Goal: Transaction & Acquisition: Purchase product/service

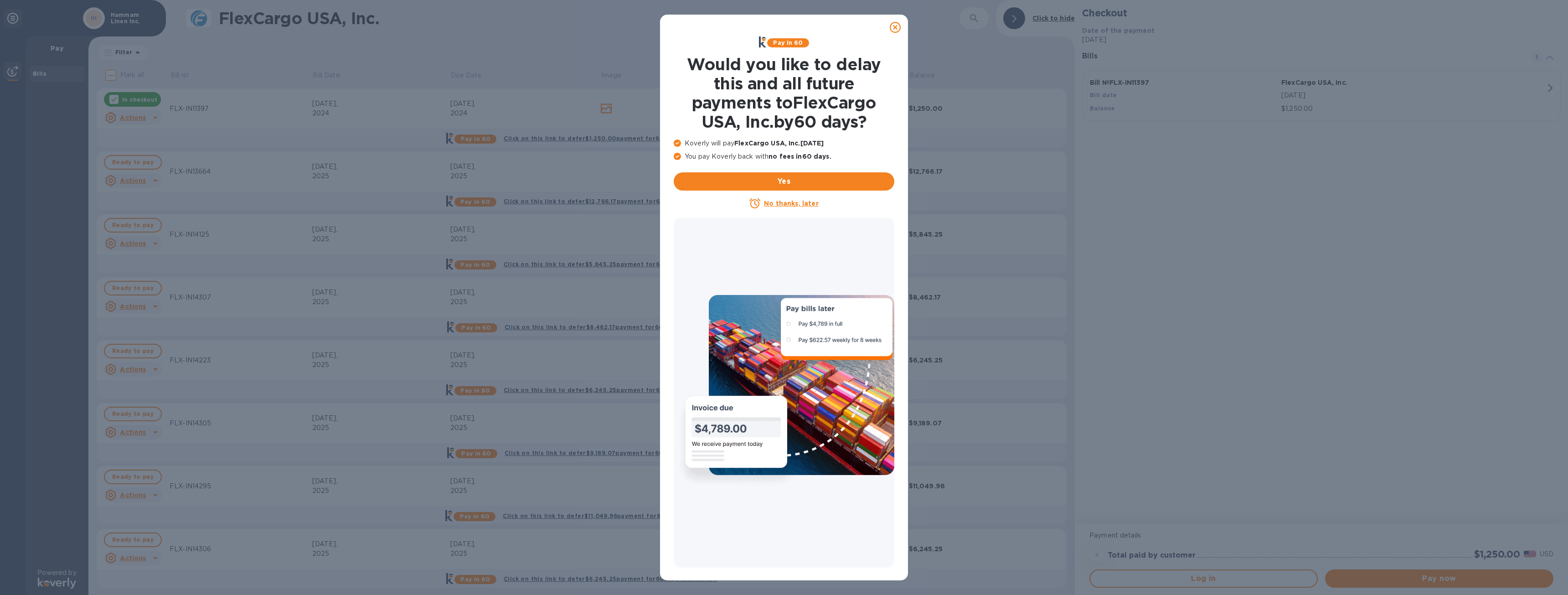
click at [897, 28] on icon at bounding box center [895, 27] width 11 height 11
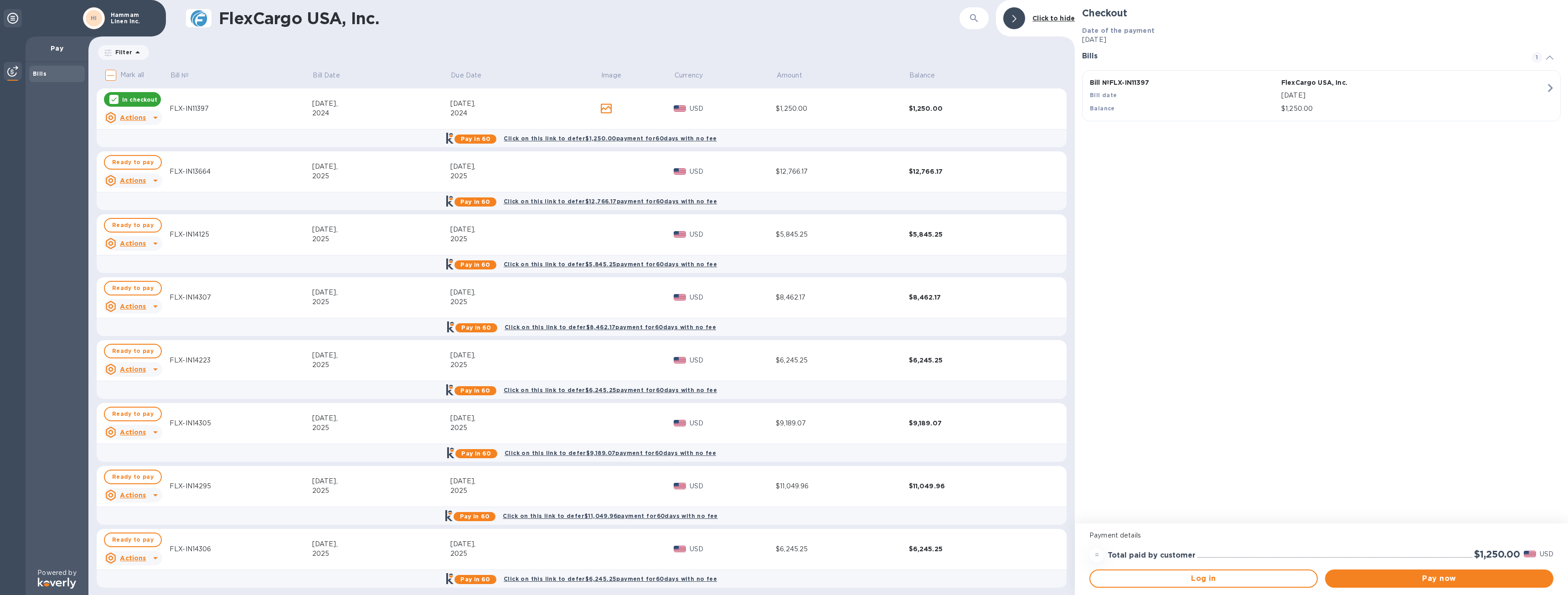
click at [1064, 552] on div "Mark all Bill № Bill Date Due Date Image Currency Amount Balance In checkout Ac…" at bounding box center [581, 330] width 986 height 531
click at [134, 160] on span "Ready to pay" at bounding box center [133, 163] width 42 height 11
click at [1391, 569] on button "Pay now" at bounding box center [1439, 578] width 228 height 18
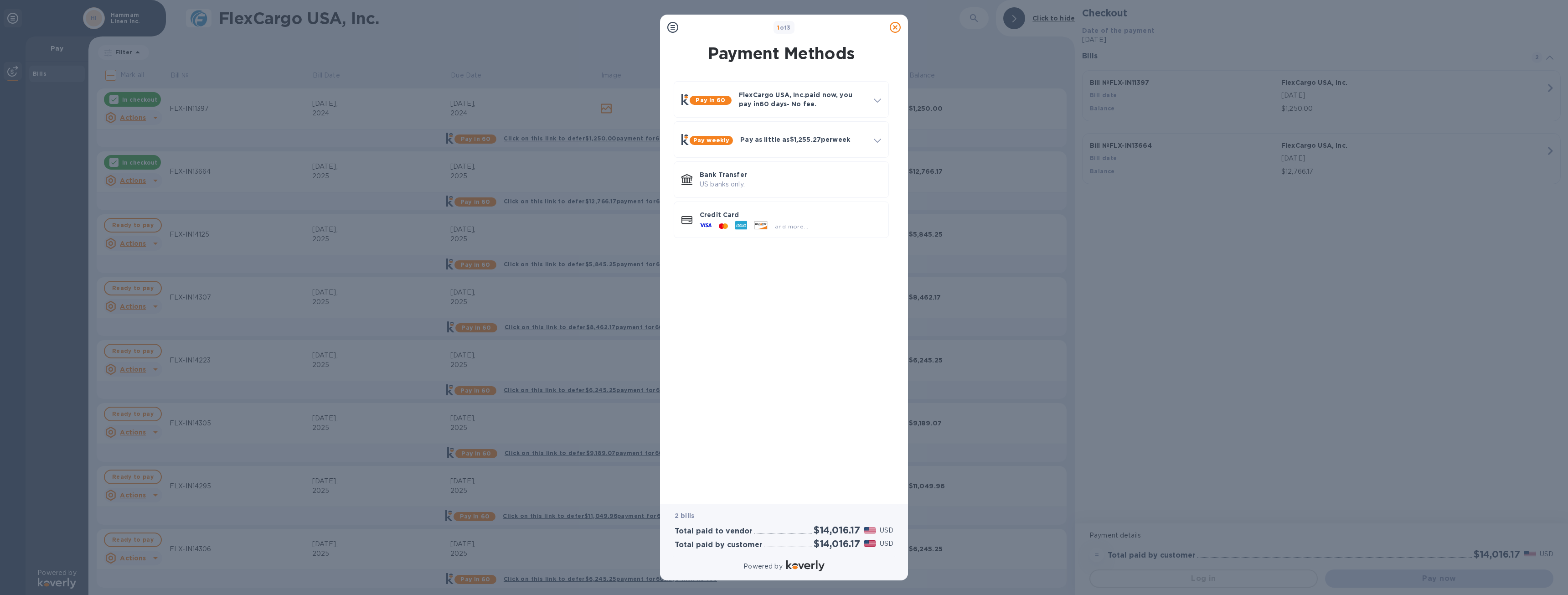
click at [896, 26] on icon at bounding box center [895, 27] width 11 height 11
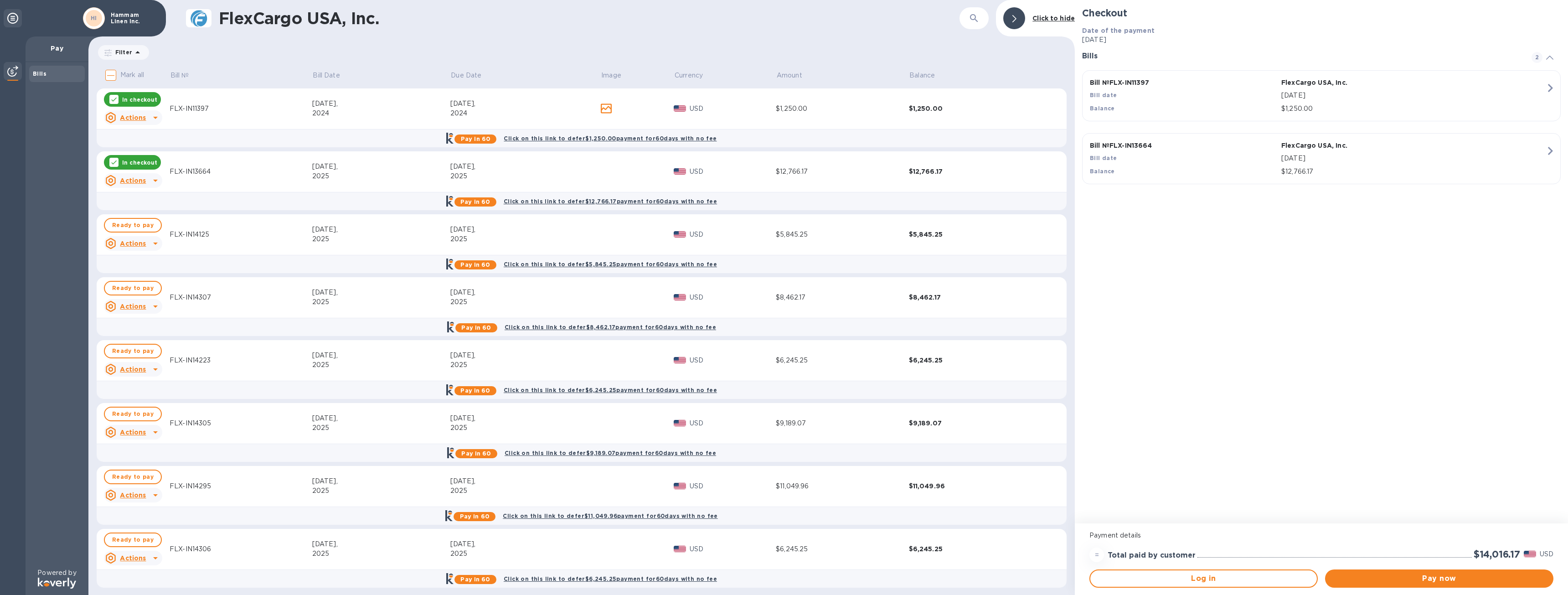
click at [868, 335] on div "Pay in 60 Click on this link to defer $8,462.17 payment for 60 days with no fee" at bounding box center [582, 326] width 976 height 18
click at [131, 164] on p "In checkout" at bounding box center [139, 163] width 35 height 8
click at [115, 103] on icon at bounding box center [114, 99] width 7 height 7
click at [128, 417] on span "Ready to pay" at bounding box center [133, 415] width 42 height 11
click at [147, 289] on p "In checkout" at bounding box center [139, 289] width 35 height 8
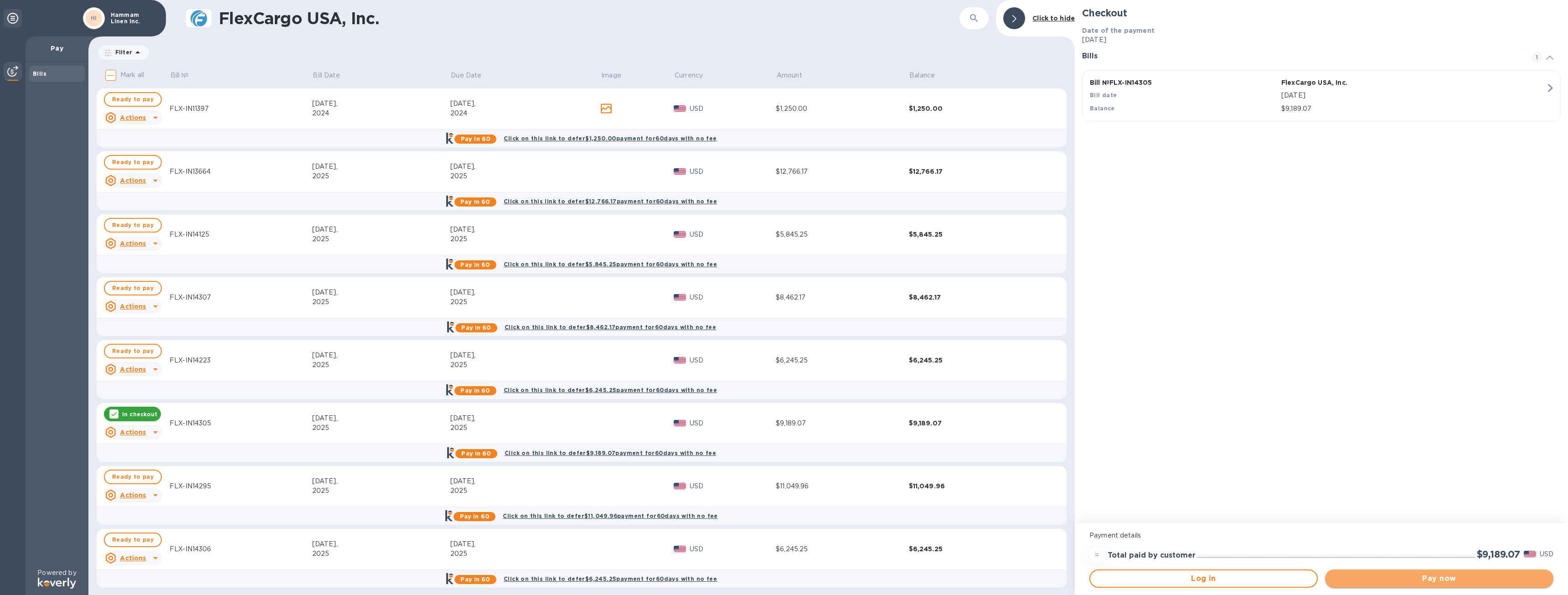
click at [1462, 575] on span "Pay now" at bounding box center [1439, 579] width 214 height 11
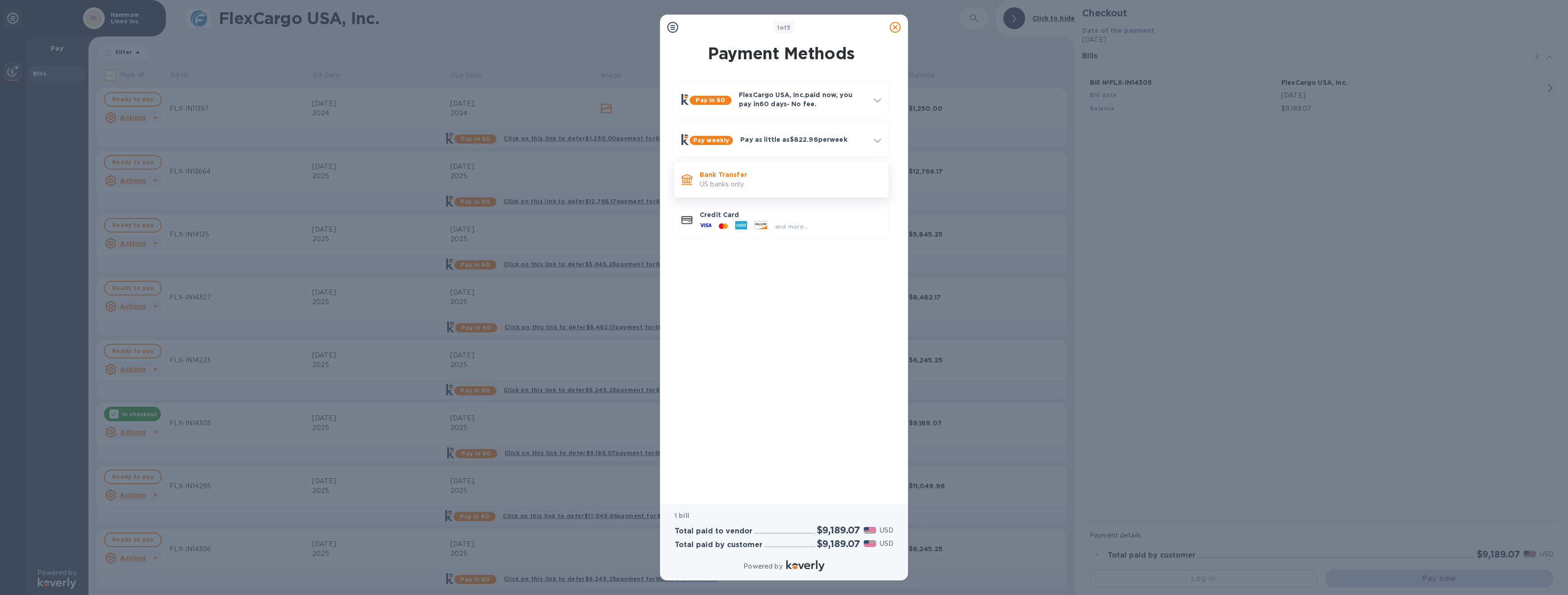
click at [806, 194] on div "Bank Transfer US banks only." at bounding box center [781, 180] width 215 height 37
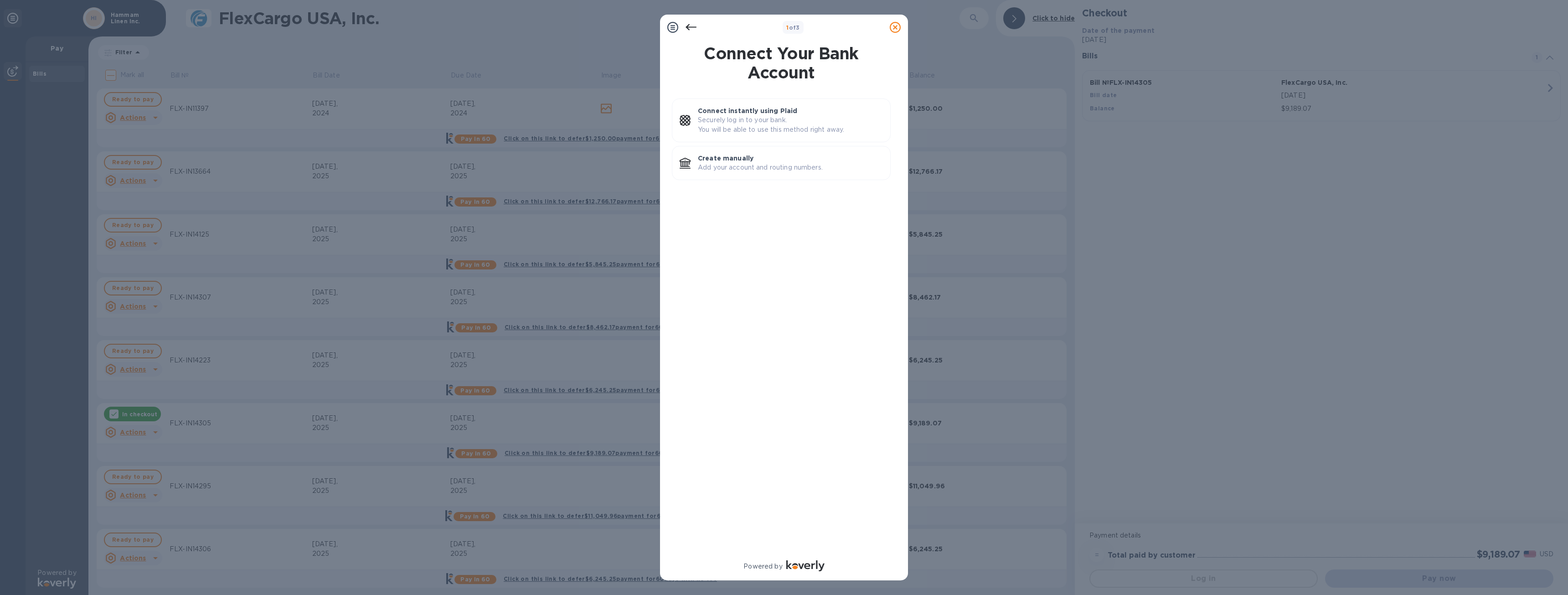
click at [690, 30] on icon at bounding box center [691, 27] width 11 height 11
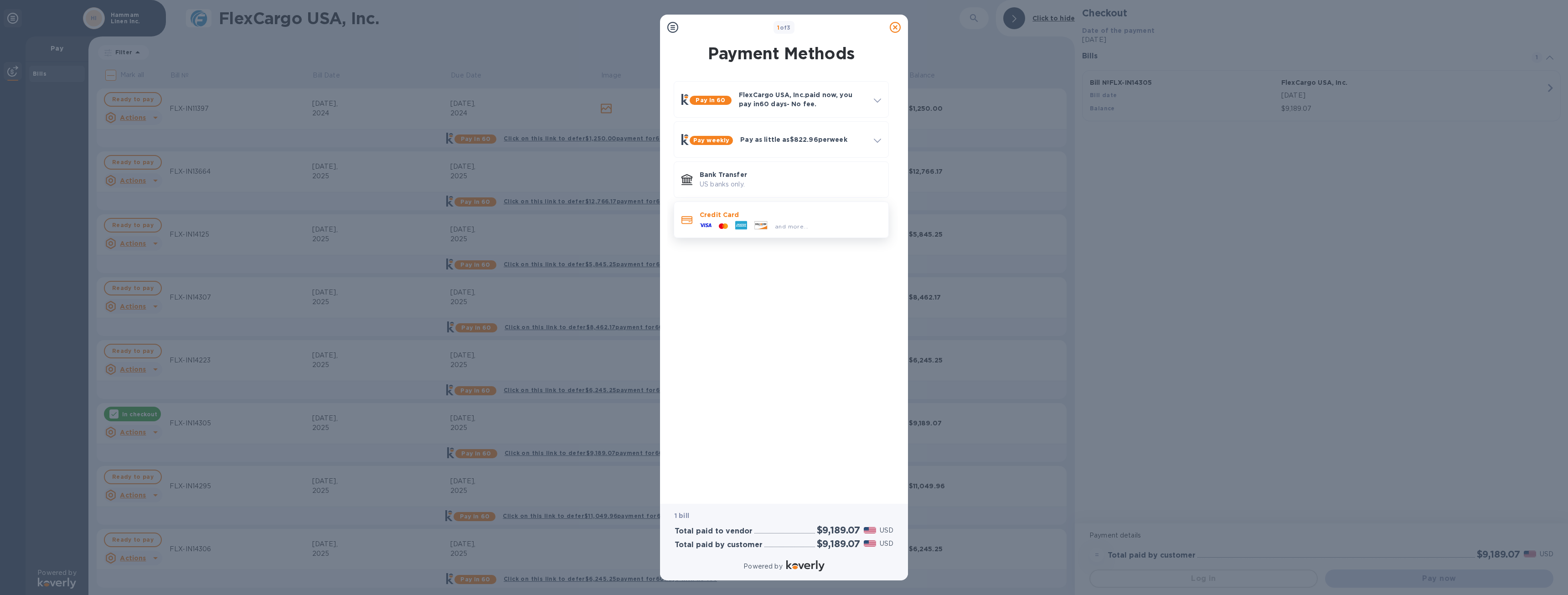
click at [783, 217] on p "Credit Card" at bounding box center [790, 214] width 181 height 9
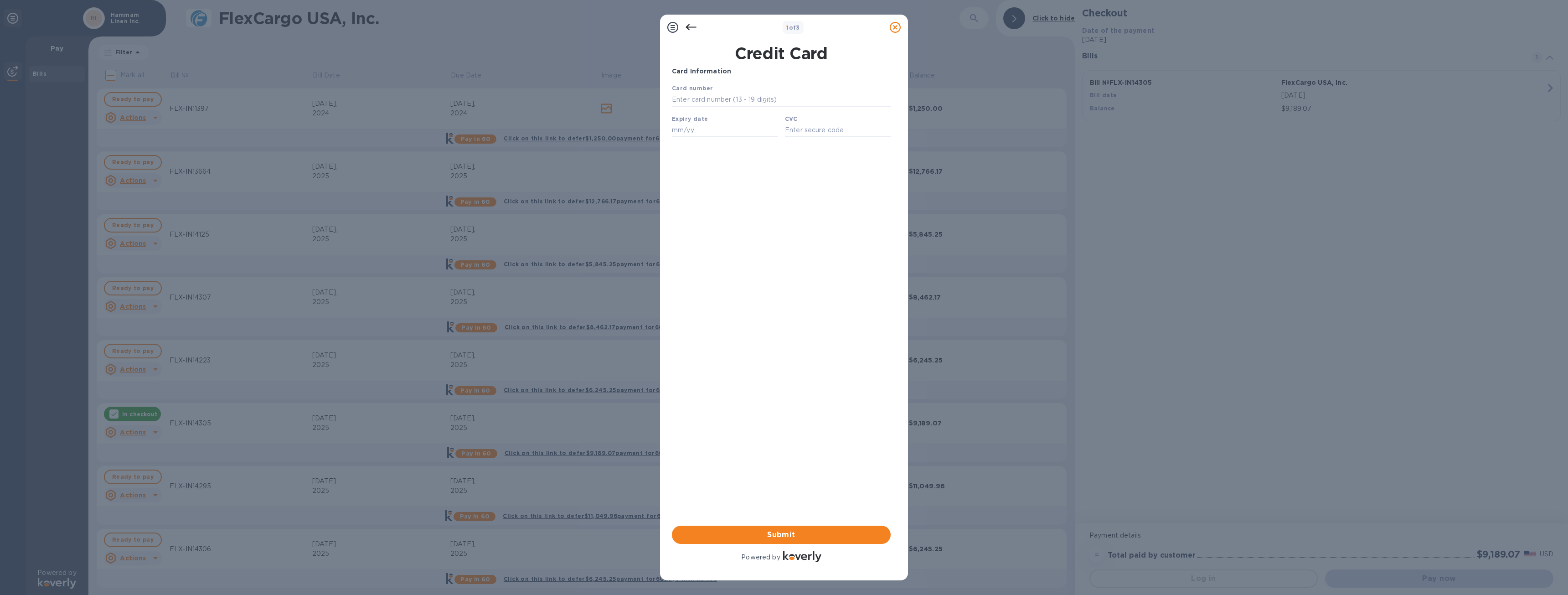
click at [748, 94] on div "Card number" at bounding box center [781, 95] width 226 height 30
click at [748, 99] on input "text" at bounding box center [780, 99] width 219 height 14
type input "5589 6211 9497 8590"
click at [733, 134] on input "text" at bounding box center [724, 130] width 106 height 14
type input "04/29"
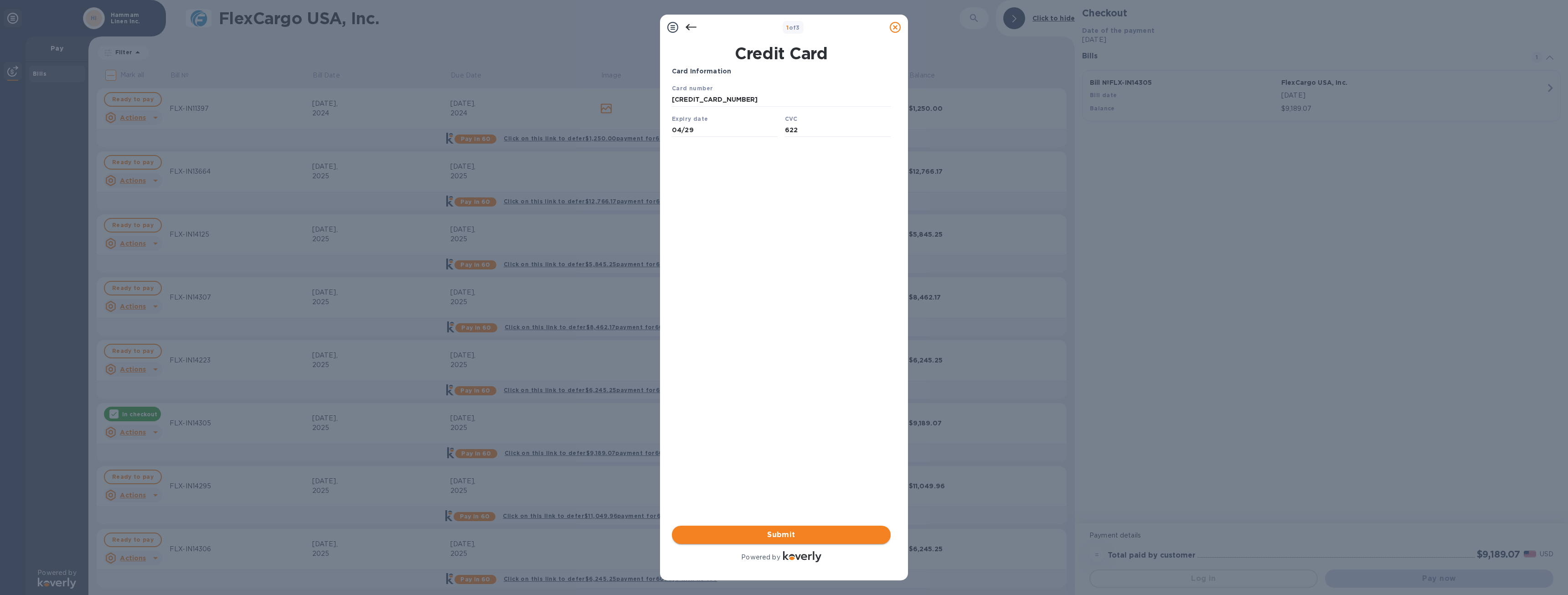
type input "622"
click at [861, 536] on span "Submit" at bounding box center [781, 535] width 204 height 11
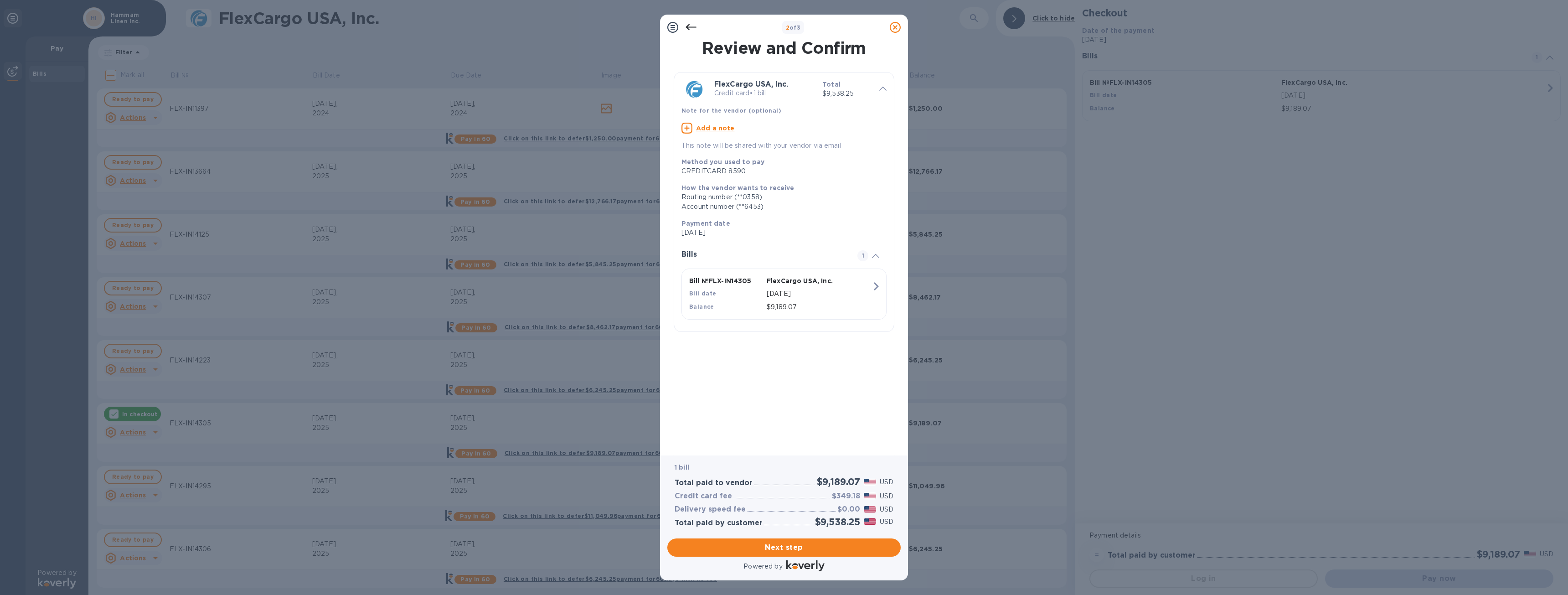
click at [713, 126] on u "Add a note" at bounding box center [715, 128] width 38 height 7
click at [725, 125] on textarea at bounding box center [776, 129] width 191 height 8
paste textarea "FLX-IN14305"
click at [734, 127] on textarea "Hammam Linen FLX-IN14305" at bounding box center [776, 129] width 191 height 8
type textarea "Hammam Linen - FLX-IN14305"
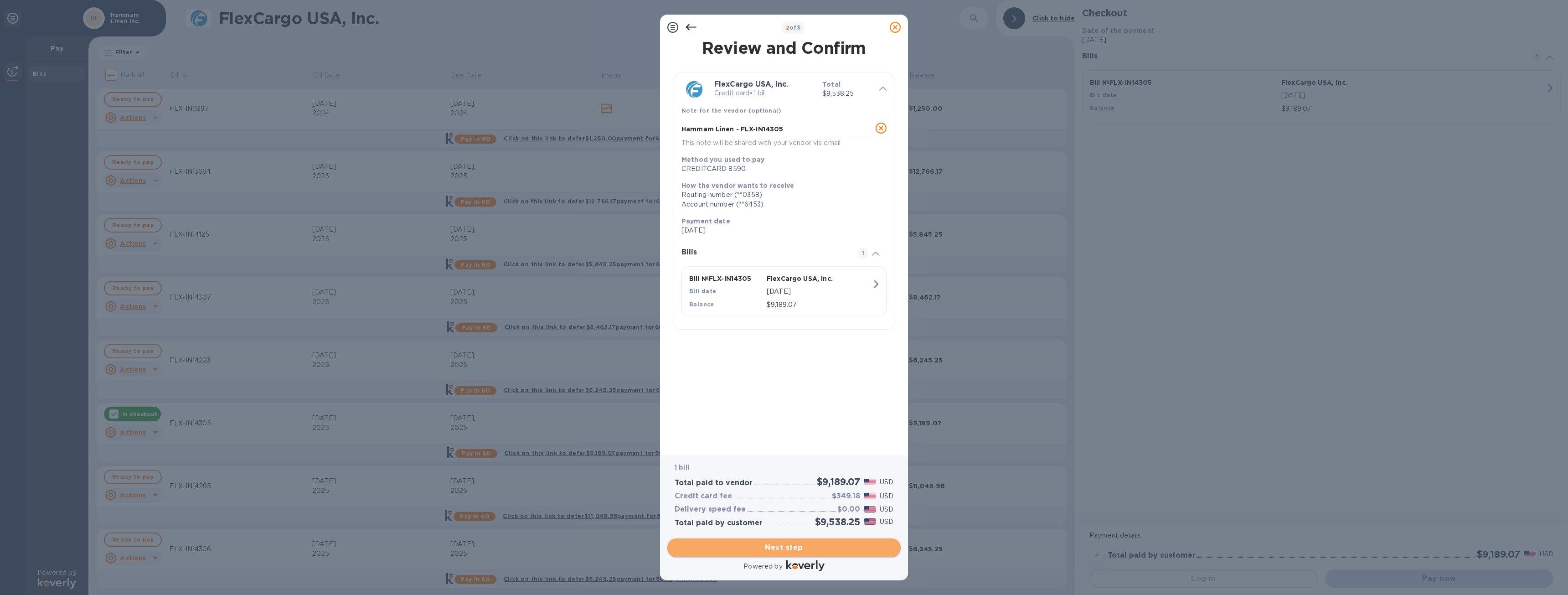
click at [785, 548] on span "Next step" at bounding box center [784, 548] width 219 height 11
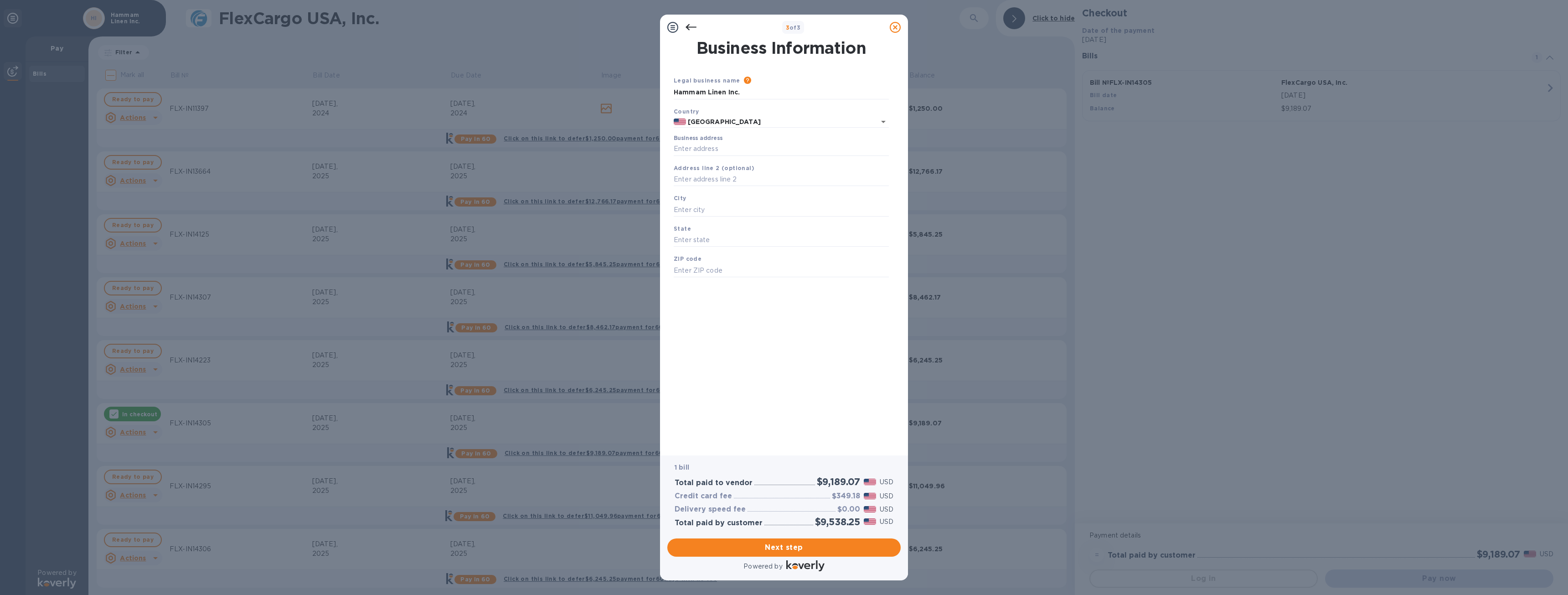
click at [727, 138] on div "Business address" at bounding box center [781, 145] width 215 height 21
click at [729, 148] on input "Business address" at bounding box center [781, 148] width 215 height 14
type input "15120 Knickerbocker dr"
click at [728, 216] on input "text" at bounding box center [781, 209] width 215 height 14
type input "Woodbridge"
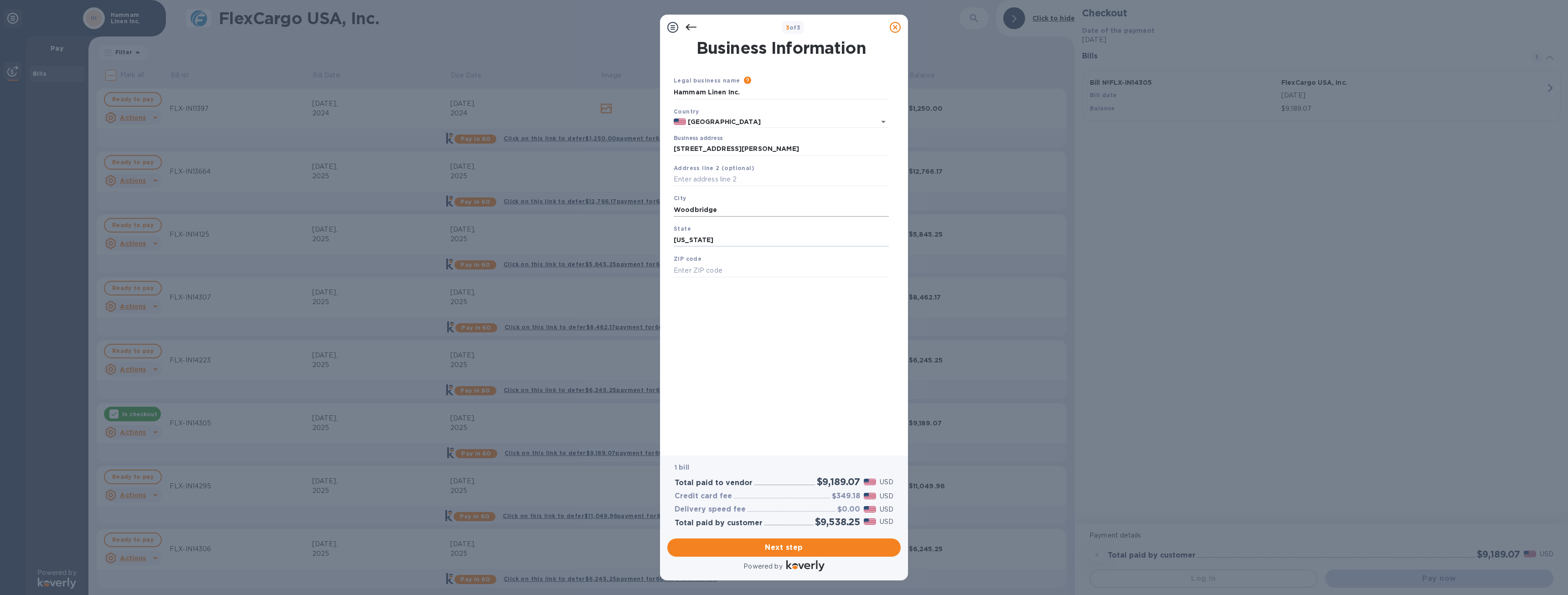
type input "Virginia"
type input "22193"
click at [771, 551] on span "Next step" at bounding box center [784, 548] width 219 height 11
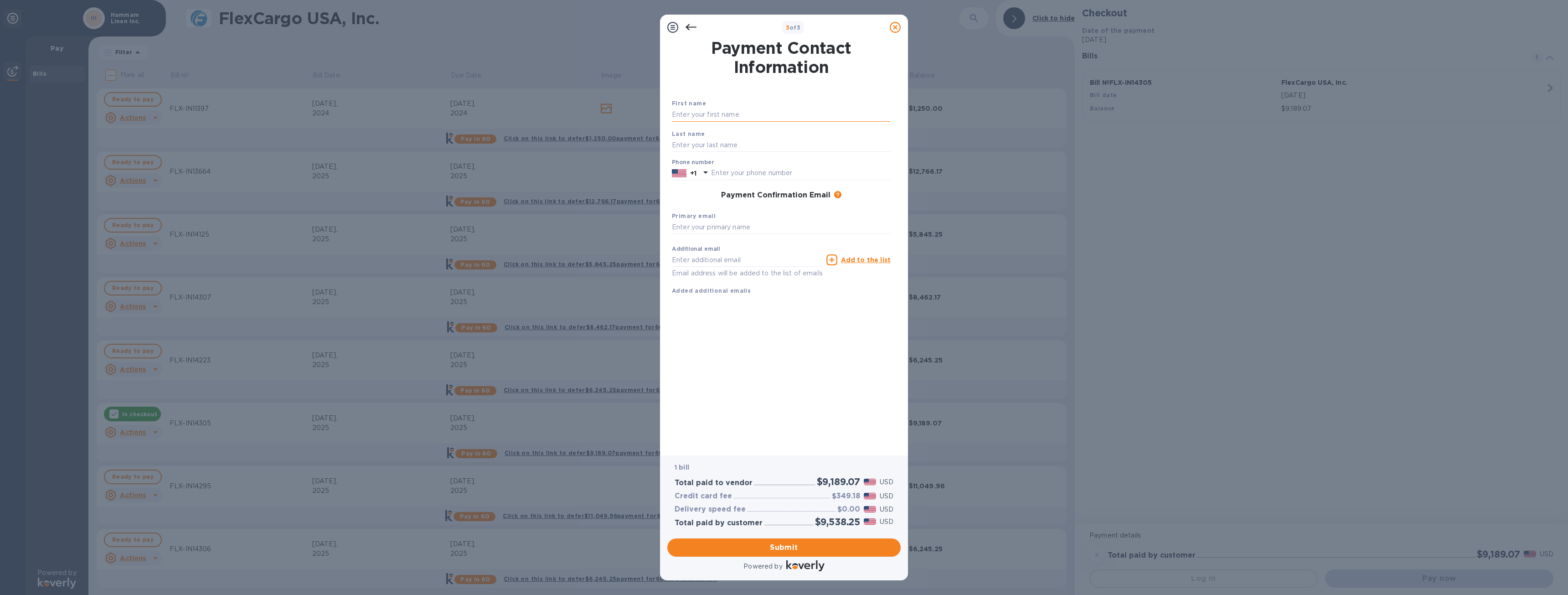
click at [752, 110] on input "text" at bounding box center [780, 115] width 219 height 14
type input "Ilhami"
type input "Goral"
click at [739, 180] on div "Phone number +1" at bounding box center [781, 169] width 226 height 28
click at [739, 174] on input "text" at bounding box center [800, 173] width 179 height 14
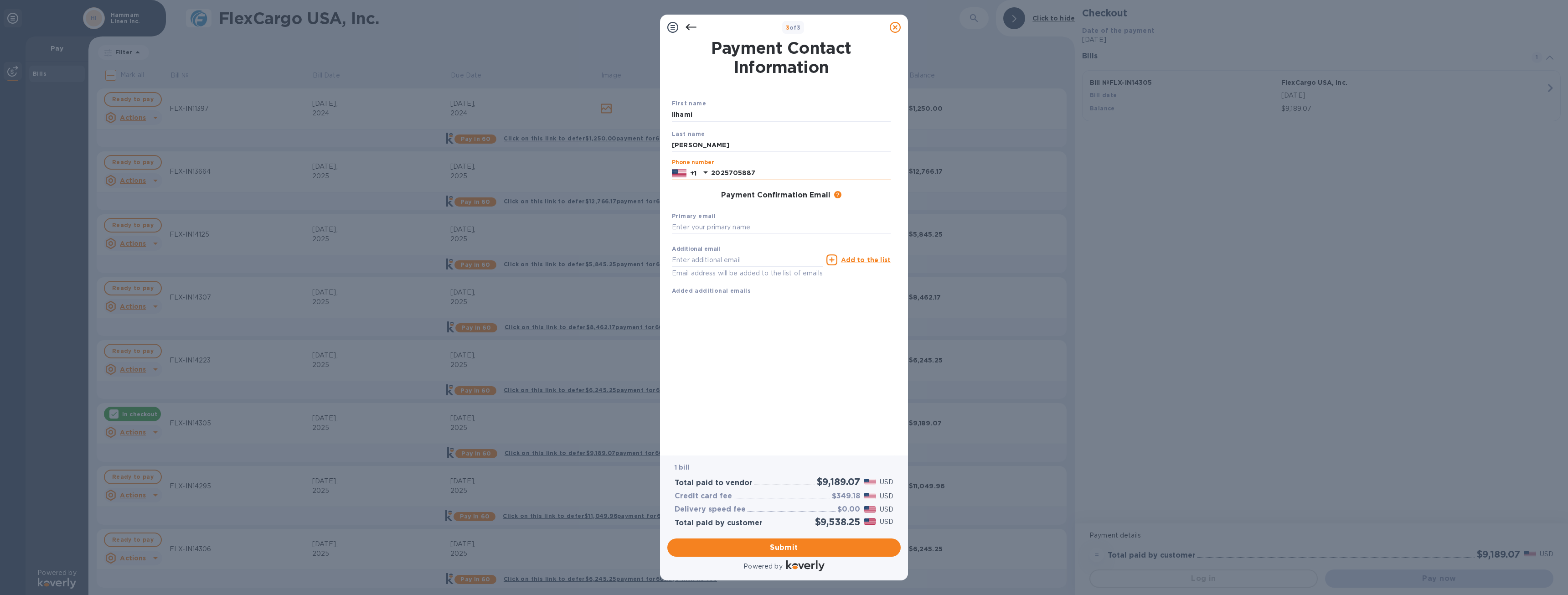
type input "2025705887"
type input "Info@hammamlinen.com"
type input "mehmet@hammamlinen.com"
click button "Submit" at bounding box center [0, 0] width 0 height 0
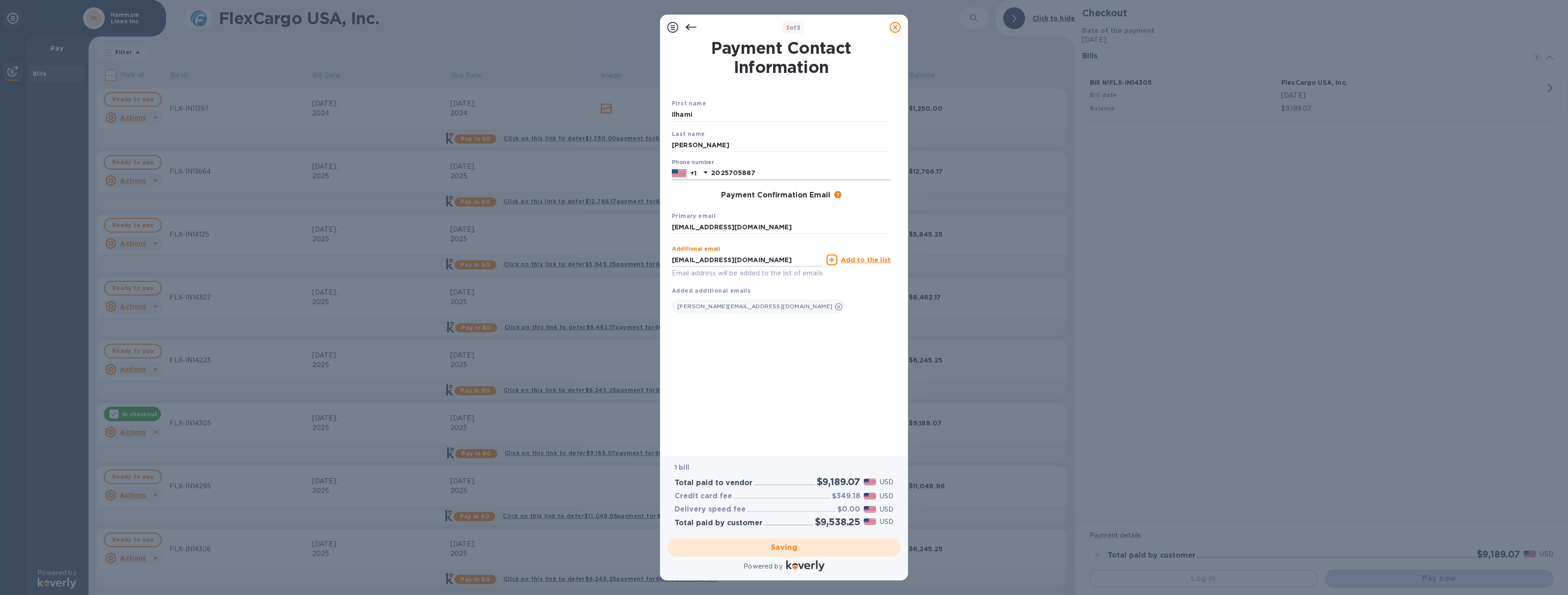
type input "accounting@magnero.com"
click button "Saving" at bounding box center [0, 0] width 0 height 0
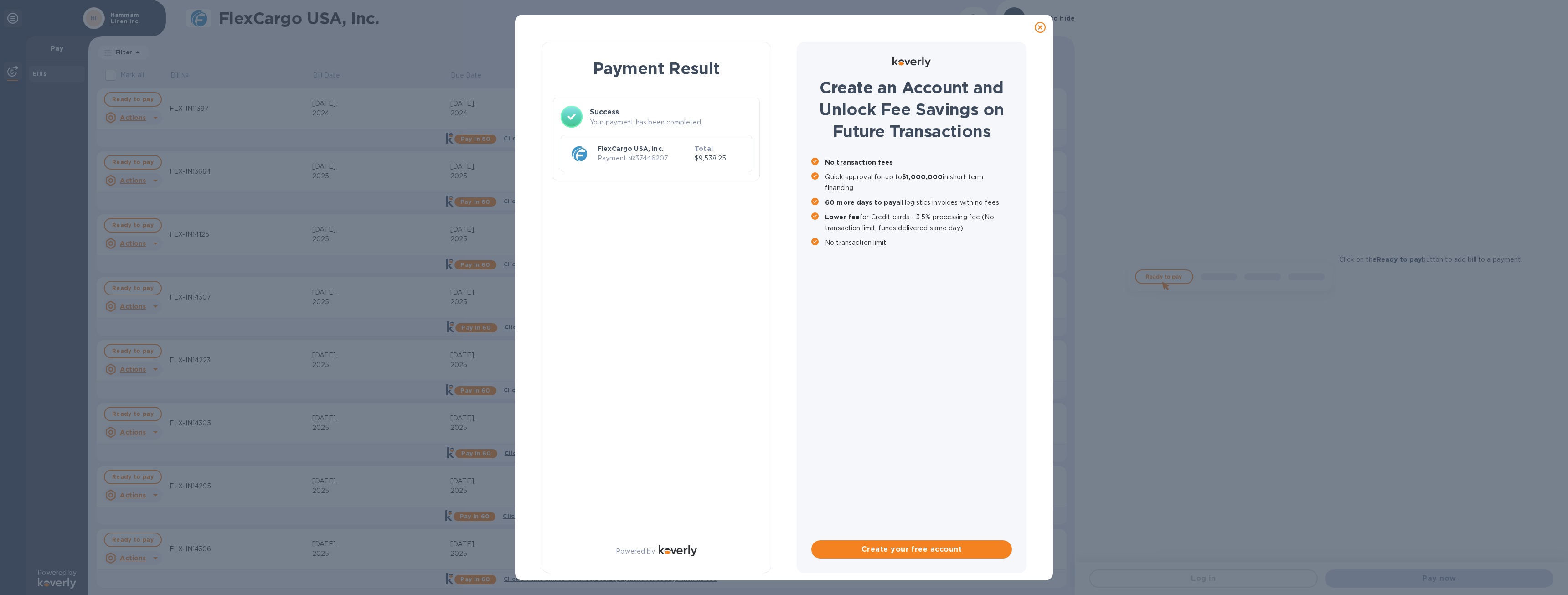
click at [876, 411] on div "Create an Account and Unlock Fee Savings on Future Transactions No transaction …" at bounding box center [911, 307] width 230 height 532
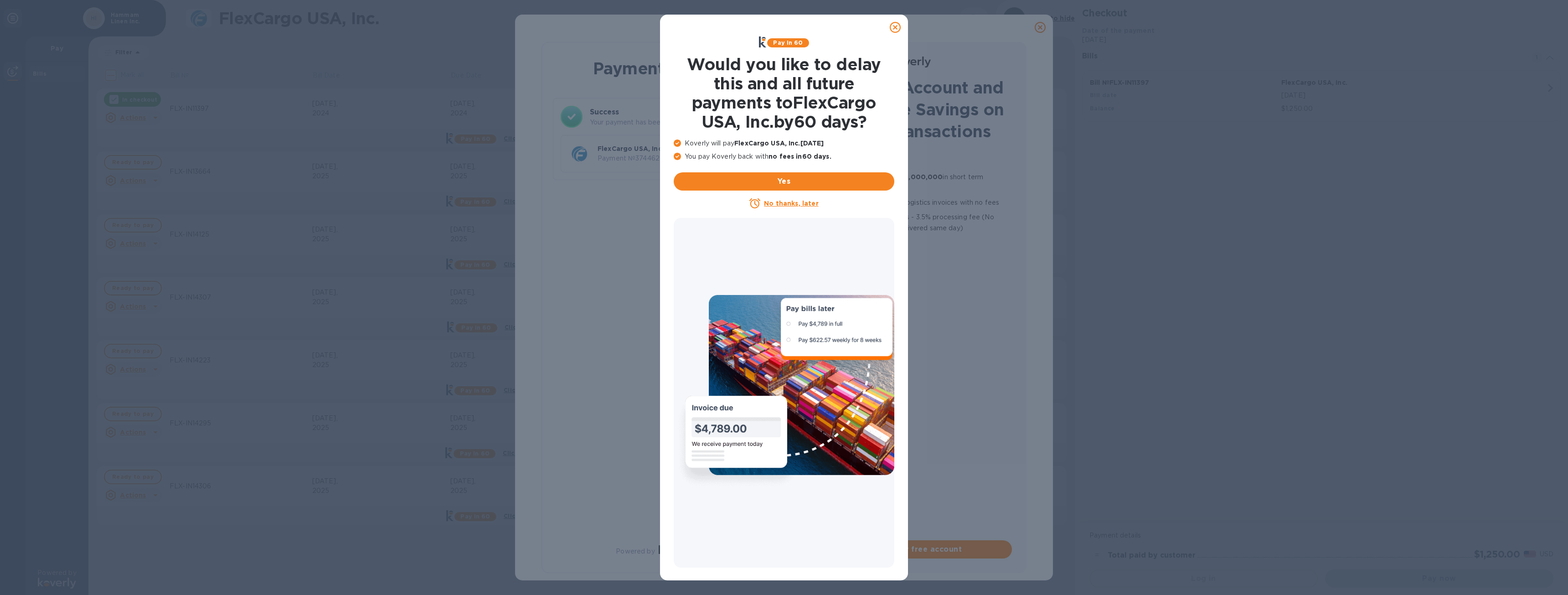
click at [897, 26] on icon at bounding box center [895, 27] width 11 height 11
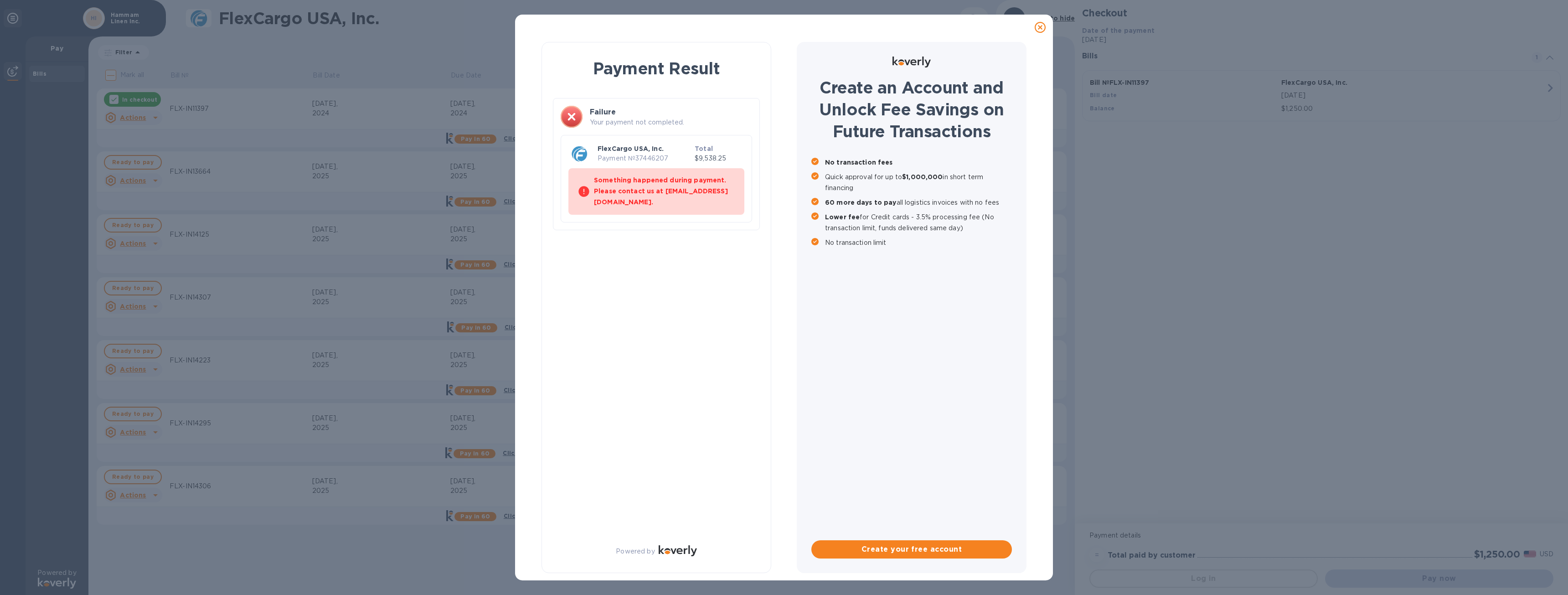
click at [663, 180] on b "Something happened during payment. Please contact us at support@koverly.com." at bounding box center [660, 191] width 134 height 29
click at [637, 122] on p "Your payment not completed." at bounding box center [671, 123] width 163 height 10
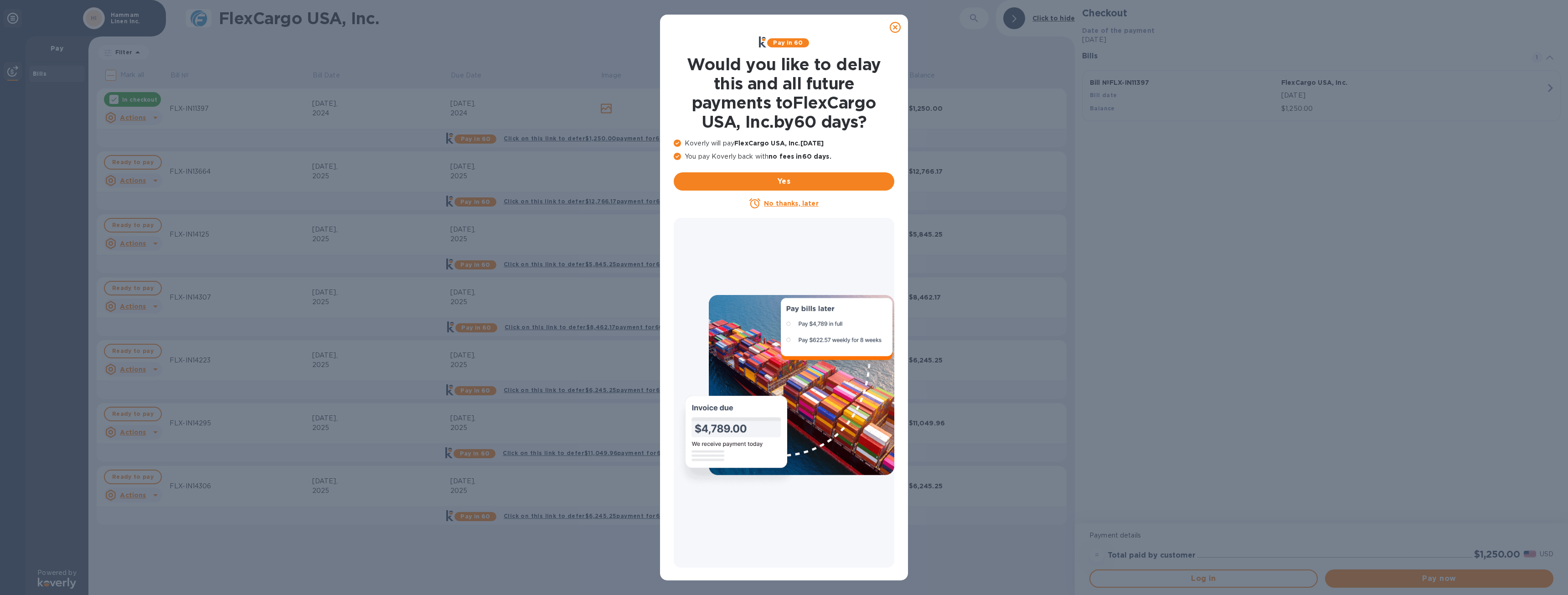
click at [894, 22] on icon at bounding box center [895, 27] width 11 height 11
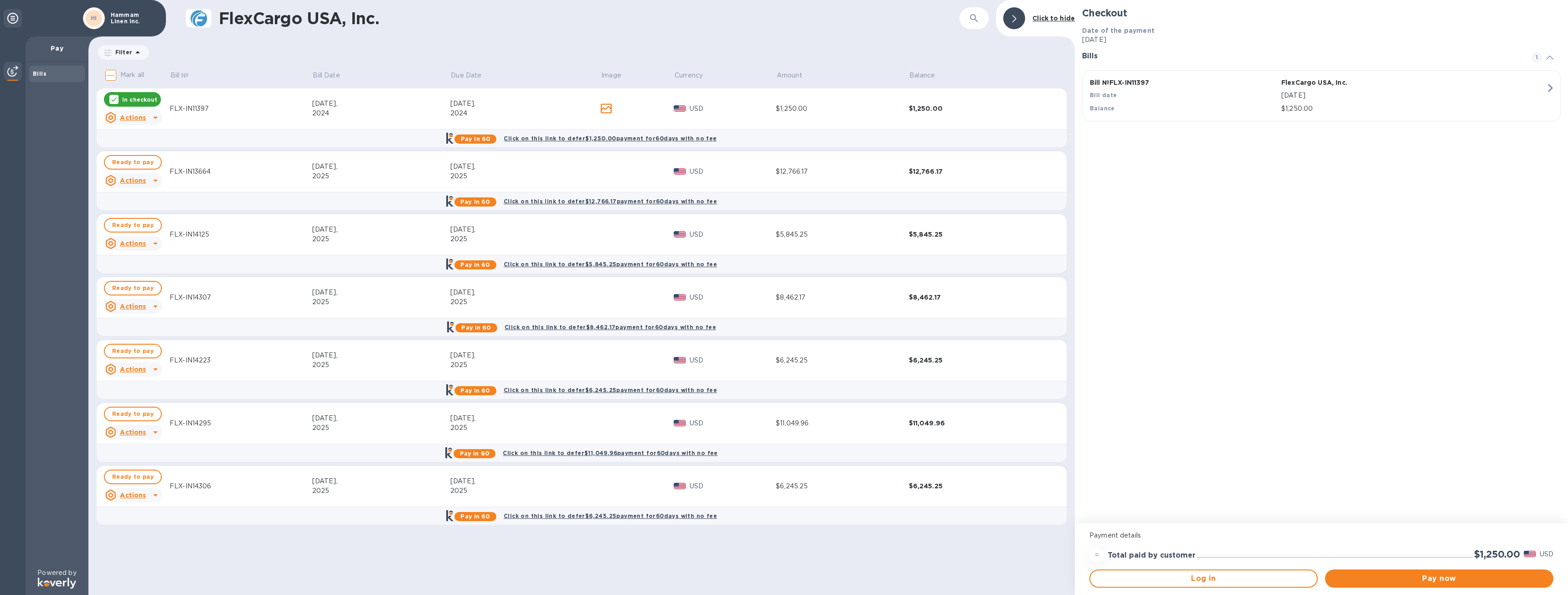
click at [1049, 17] on b "Click to hide" at bounding box center [1053, 18] width 42 height 7
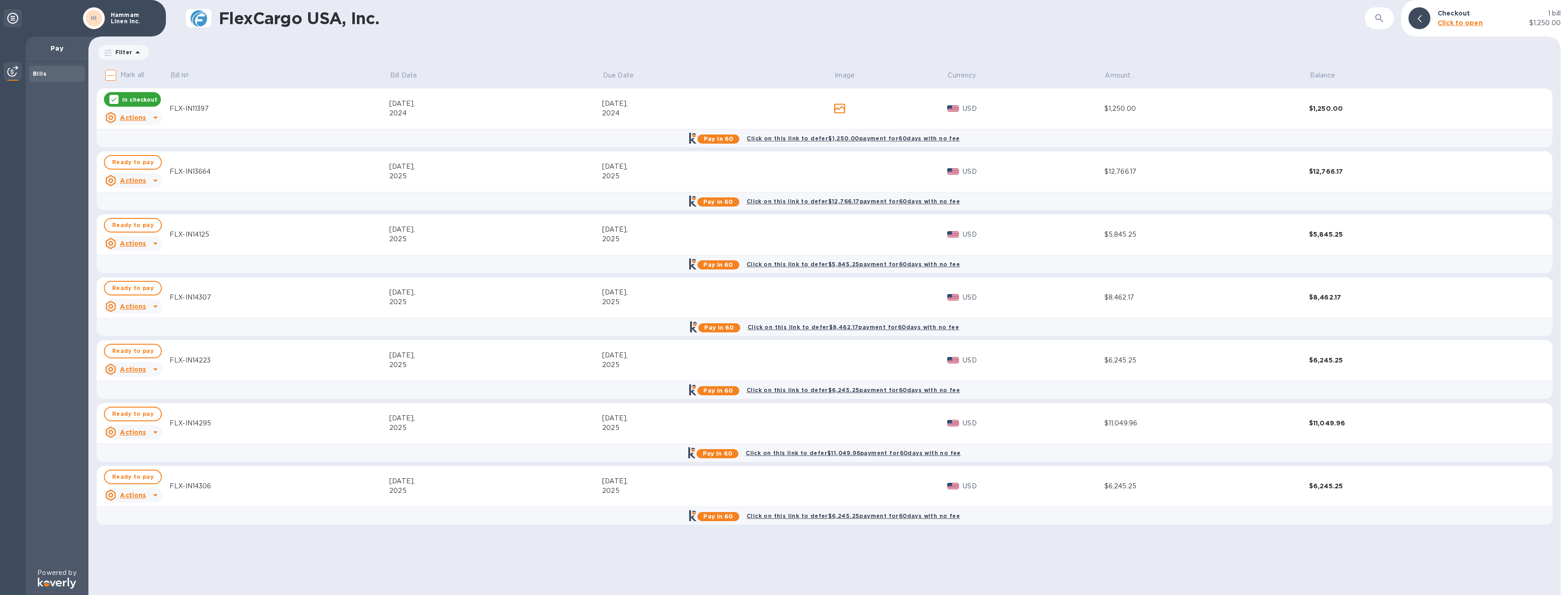
click at [838, 42] on div "FlexCargo USA, Inc. ​ Checkout 1 [PERSON_NAME] to open $1,250.00 Filter Amount …" at bounding box center [824, 298] width 1472 height 595
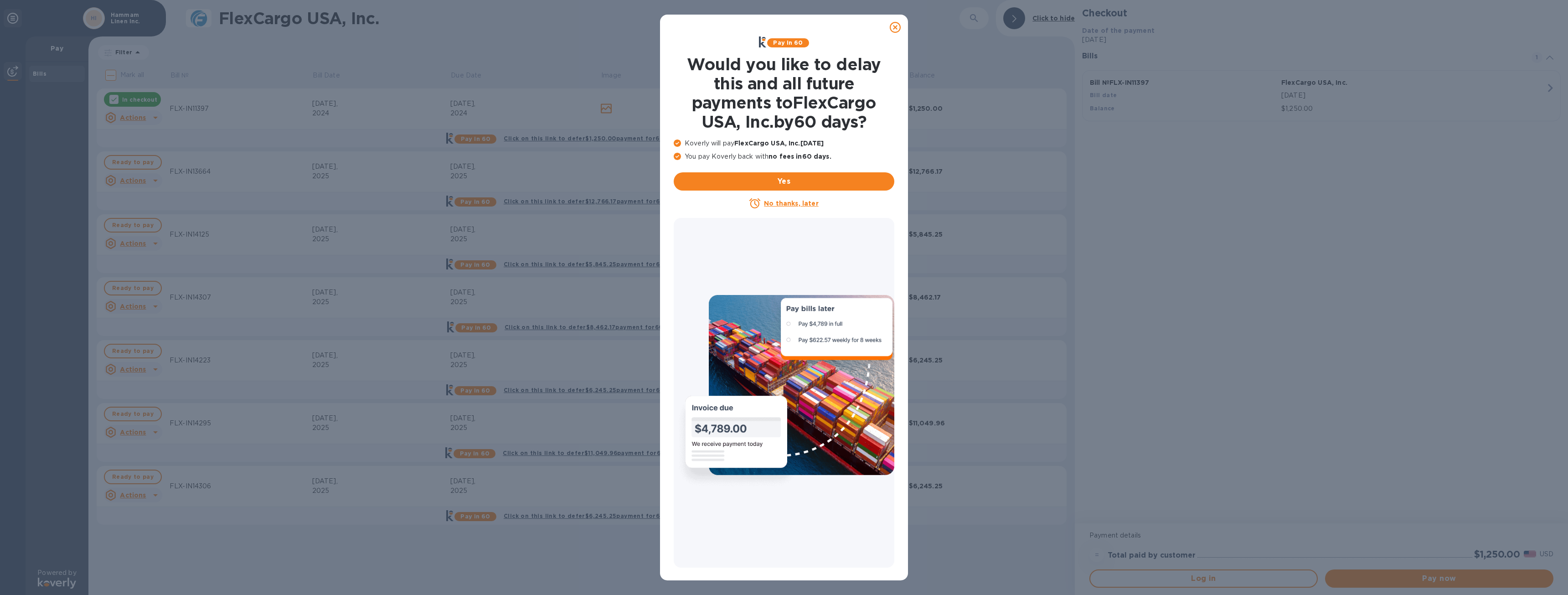
click at [909, 22] on div "Pay in 60 Would you like to delay this and all future payments to FlexCargo USA…" at bounding box center [784, 298] width 1568 height 595
drag, startPoint x: 902, startPoint y: 26, endPoint x: 896, endPoint y: 27, distance: 6.1
click at [902, 26] on div at bounding box center [895, 27] width 18 height 18
click at [896, 27] on icon at bounding box center [895, 27] width 11 height 11
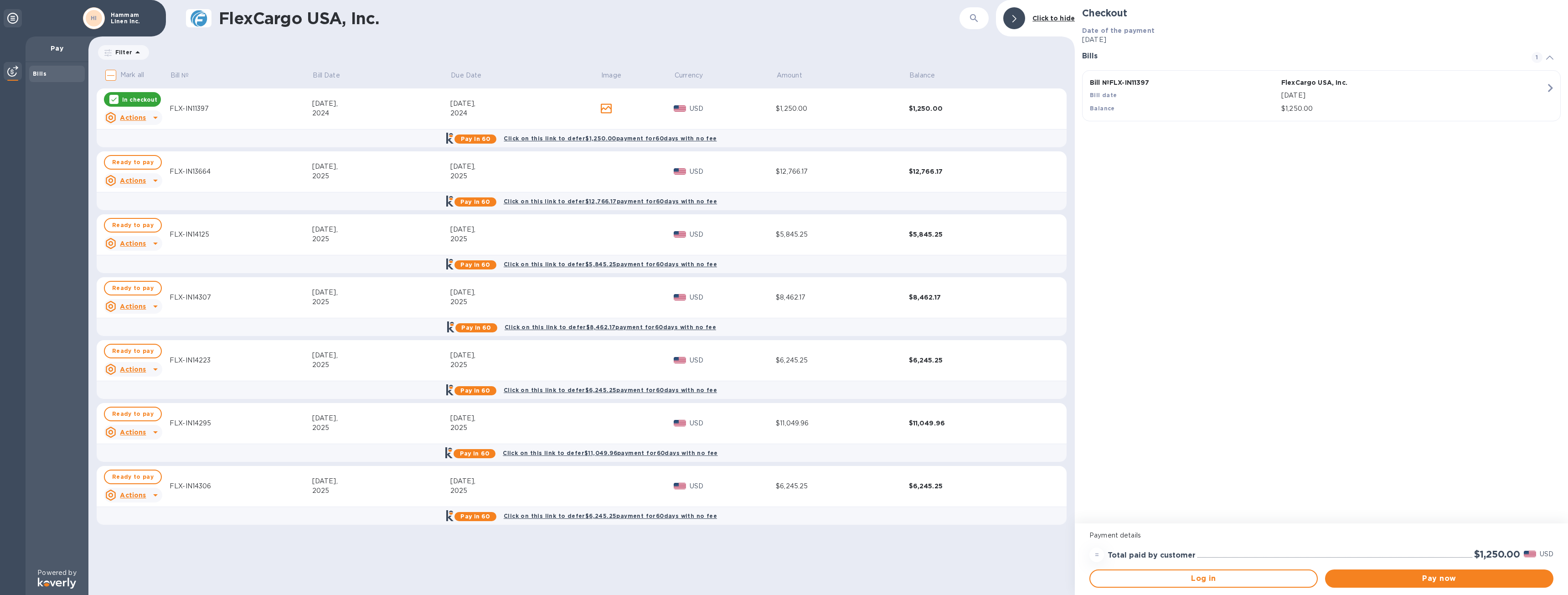
click at [54, 52] on p "Pay" at bounding box center [57, 48] width 48 height 9
click at [1, 75] on div at bounding box center [13, 316] width 26 height 559
click at [18, 27] on div at bounding box center [13, 18] width 18 height 18
click at [17, 19] on icon at bounding box center [13, 18] width 11 height 11
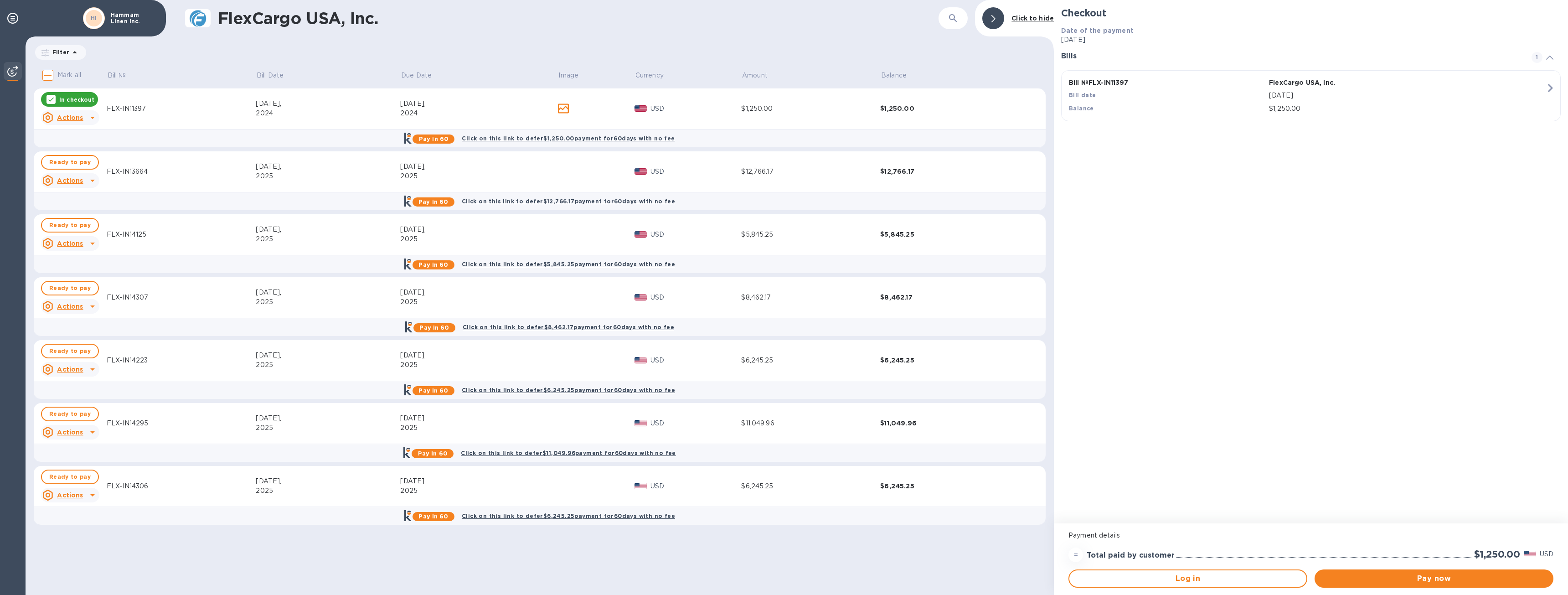
click at [995, 21] on span at bounding box center [993, 18] width 4 height 9
